Goal: Task Accomplishment & Management: Use online tool/utility

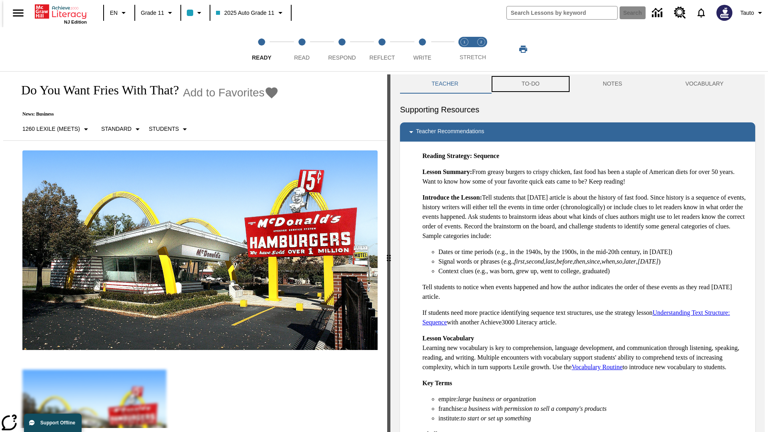
click at [530, 84] on button "TO-DO" at bounding box center [530, 83] width 81 height 19
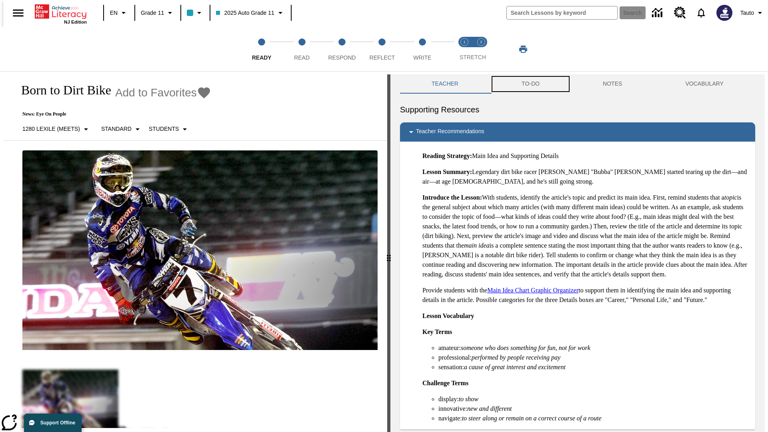
click at [530, 84] on button "TO-DO" at bounding box center [530, 83] width 81 height 19
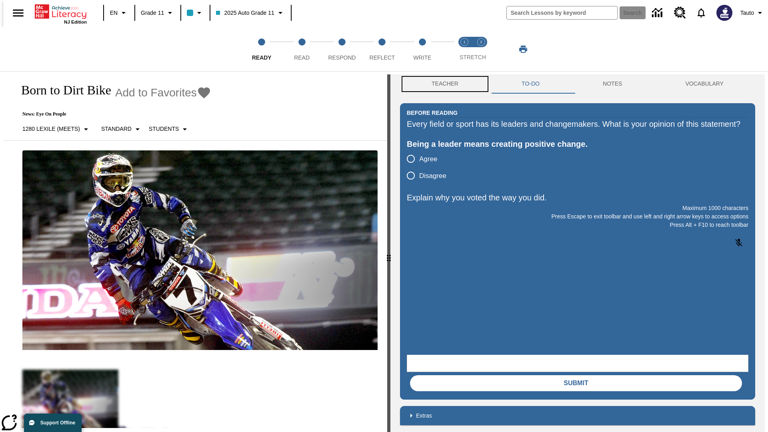
scroll to position [0, 0]
click at [443, 84] on button "Teacher" at bounding box center [445, 83] width 90 height 19
